Goal: Use online tool/utility: Utilize a website feature to perform a specific function

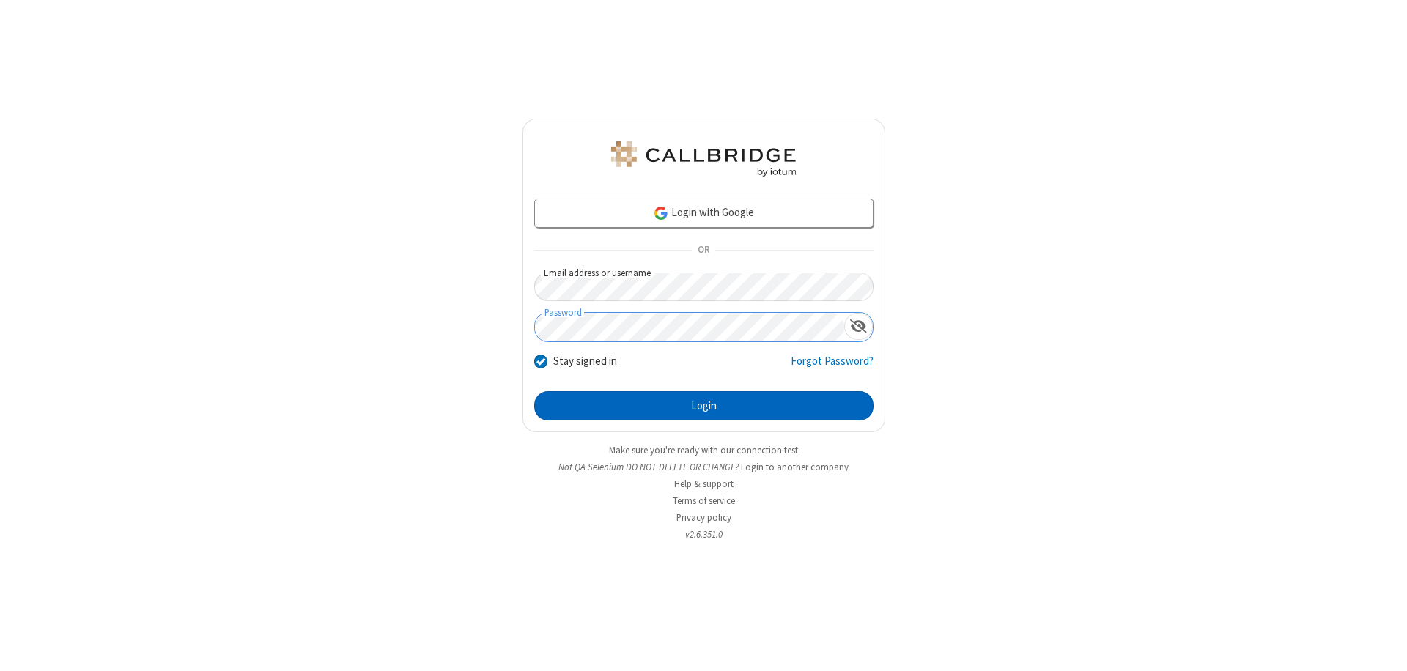
click at [704, 406] on button "Login" at bounding box center [703, 405] width 339 height 29
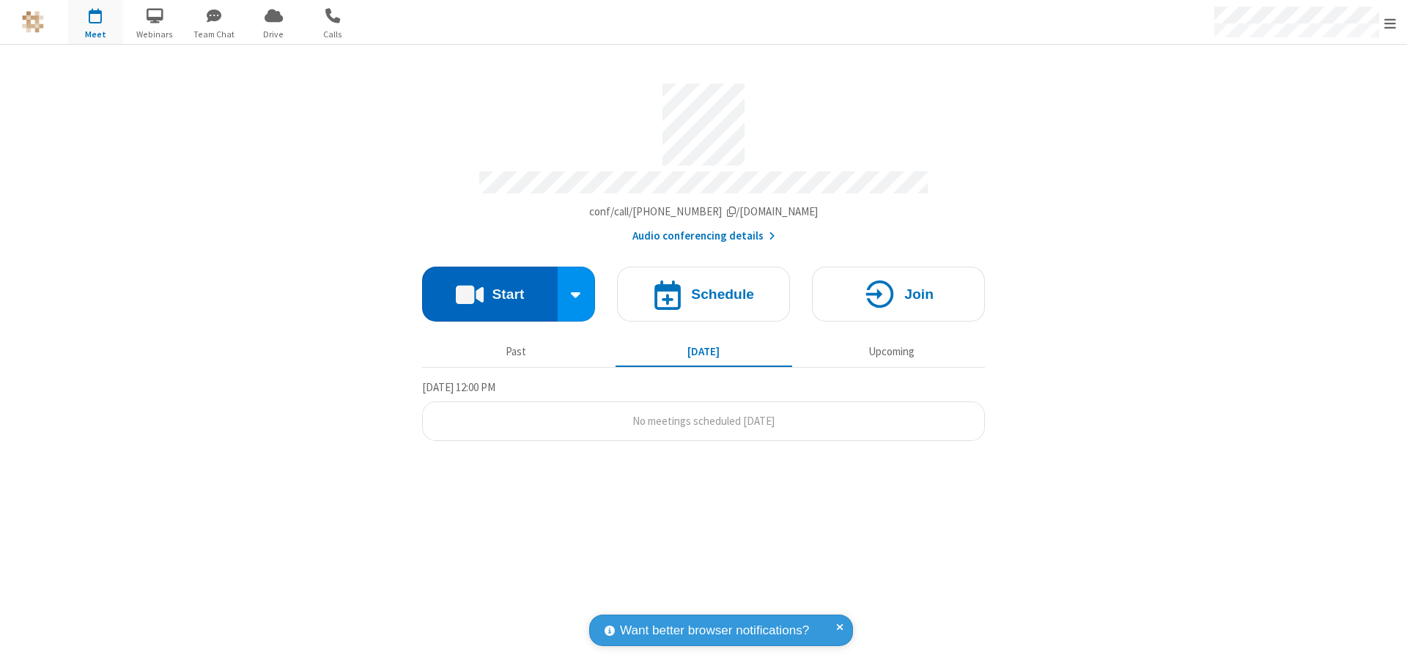
click at [490, 287] on button "Start" at bounding box center [490, 294] width 136 height 55
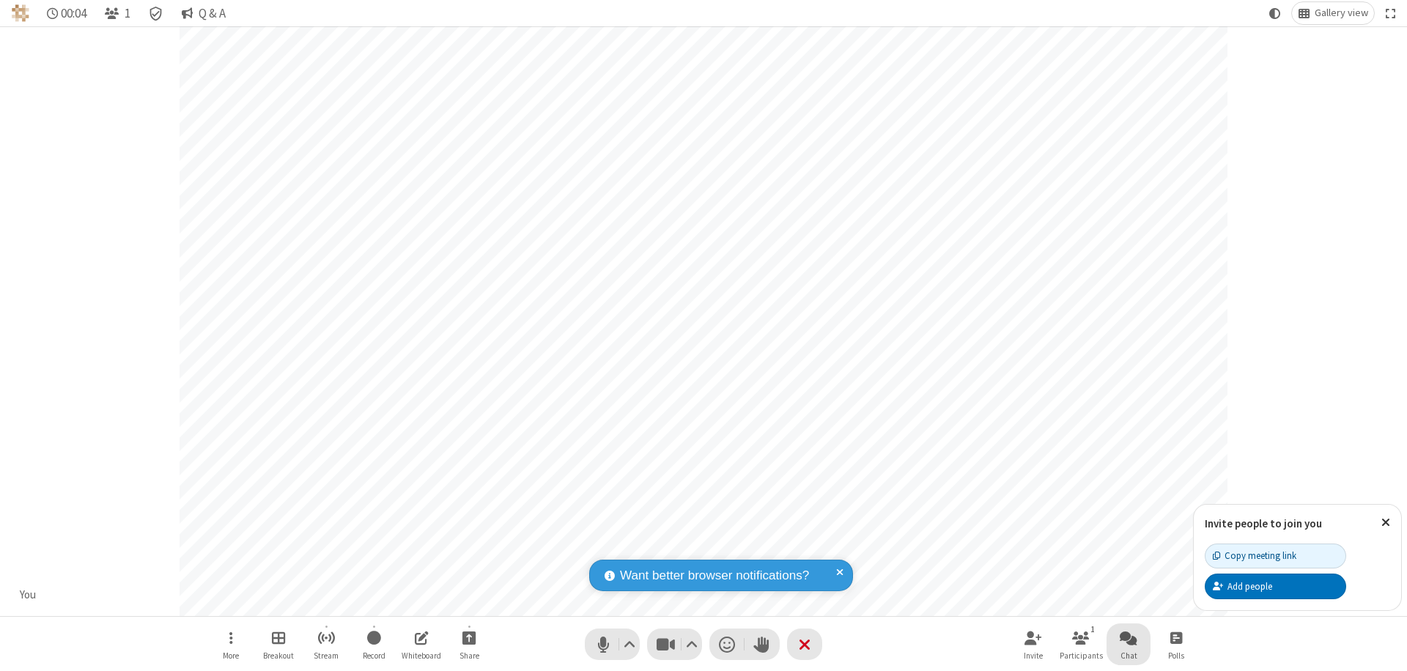
click at [1129, 638] on span "Open chat" at bounding box center [1129, 638] width 18 height 18
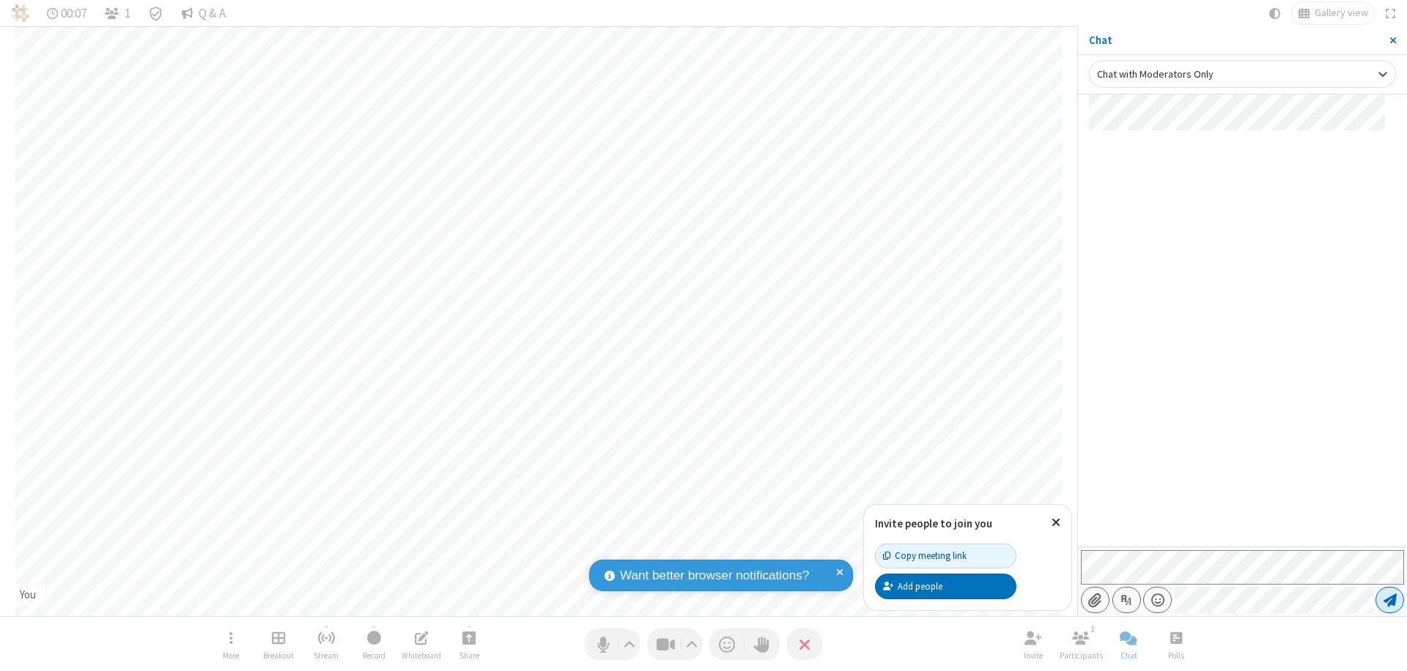
click at [1390, 600] on span "Send message" at bounding box center [1390, 600] width 13 height 15
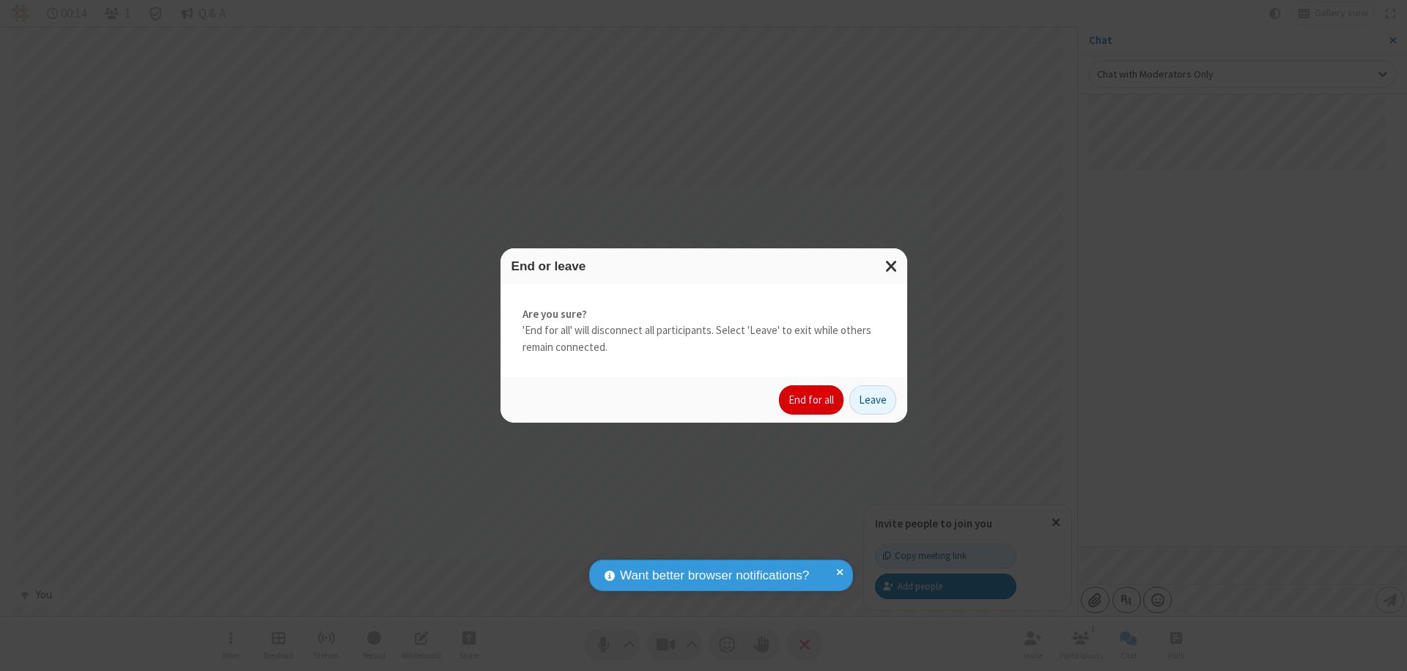
click at [812, 400] on button "End for all" at bounding box center [811, 400] width 64 height 29
